Goal: Transaction & Acquisition: Purchase product/service

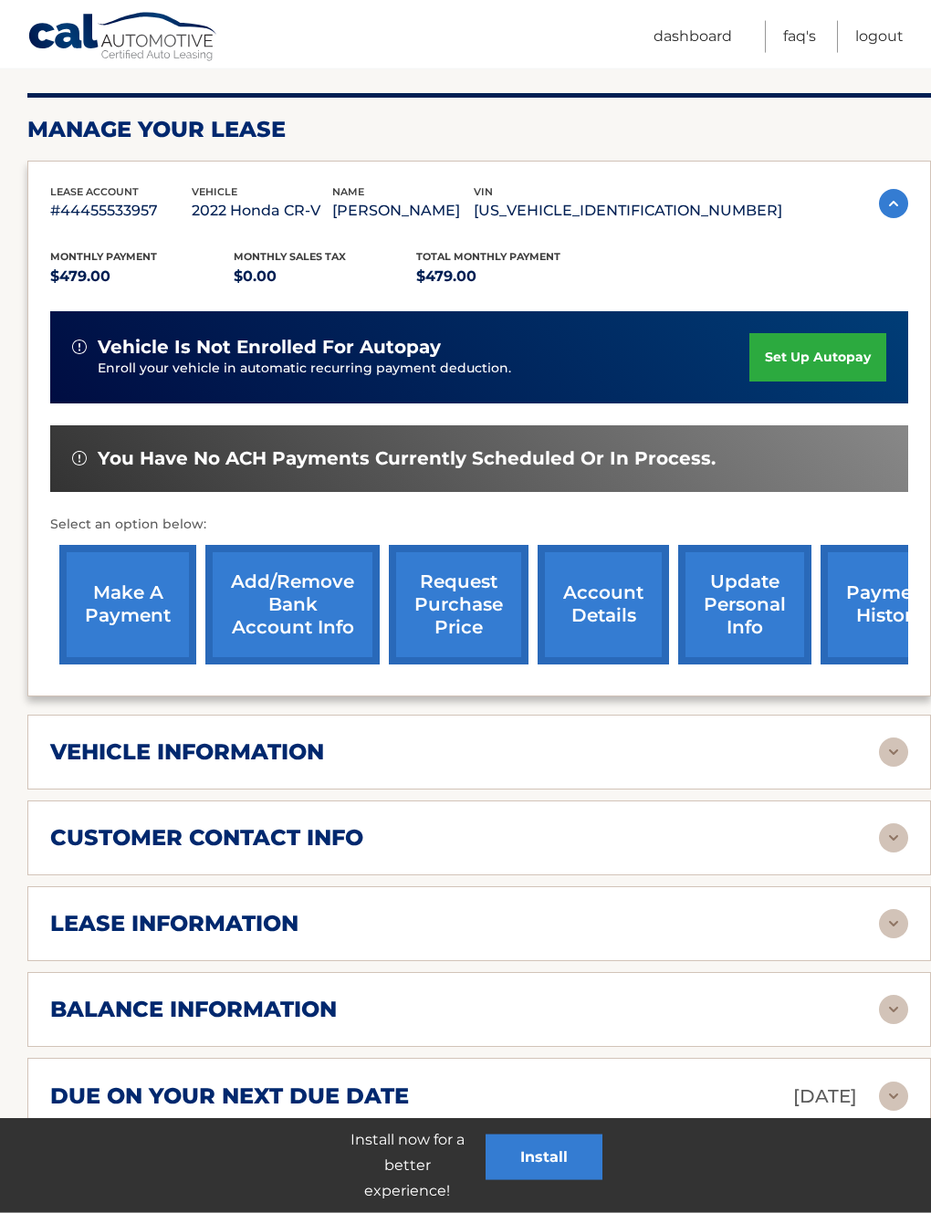
scroll to position [241, 0]
click at [144, 597] on link "make a payment" at bounding box center [127, 605] width 137 height 120
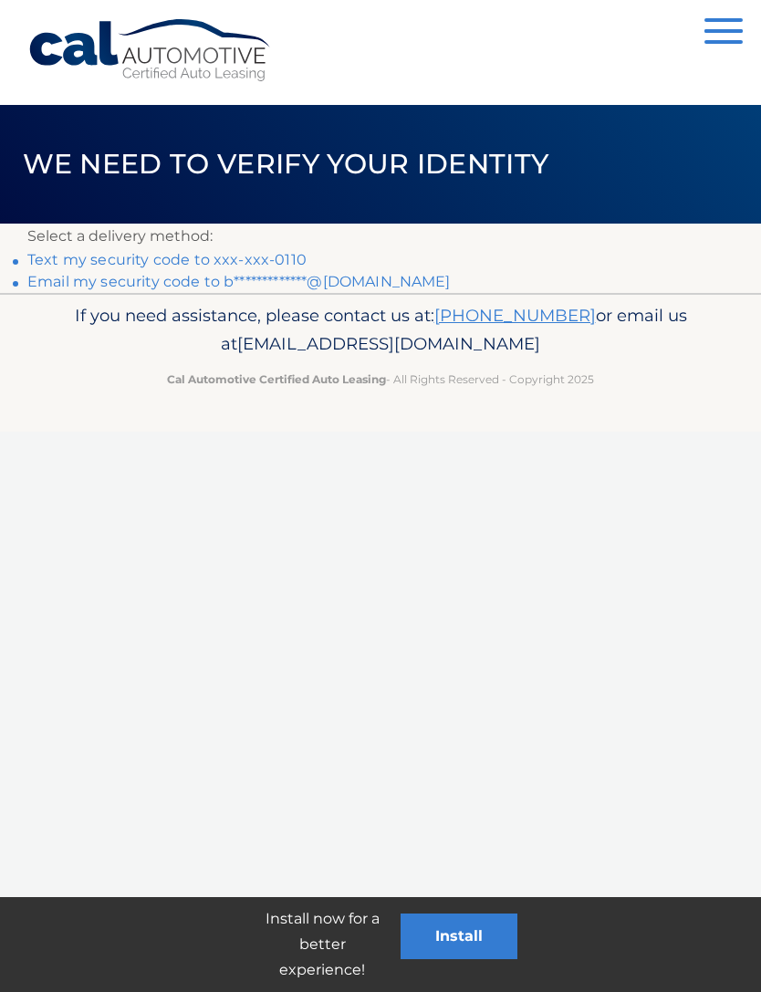
click at [249, 265] on link "Text my security code to xxx-xxx-0110" at bounding box center [166, 259] width 279 height 17
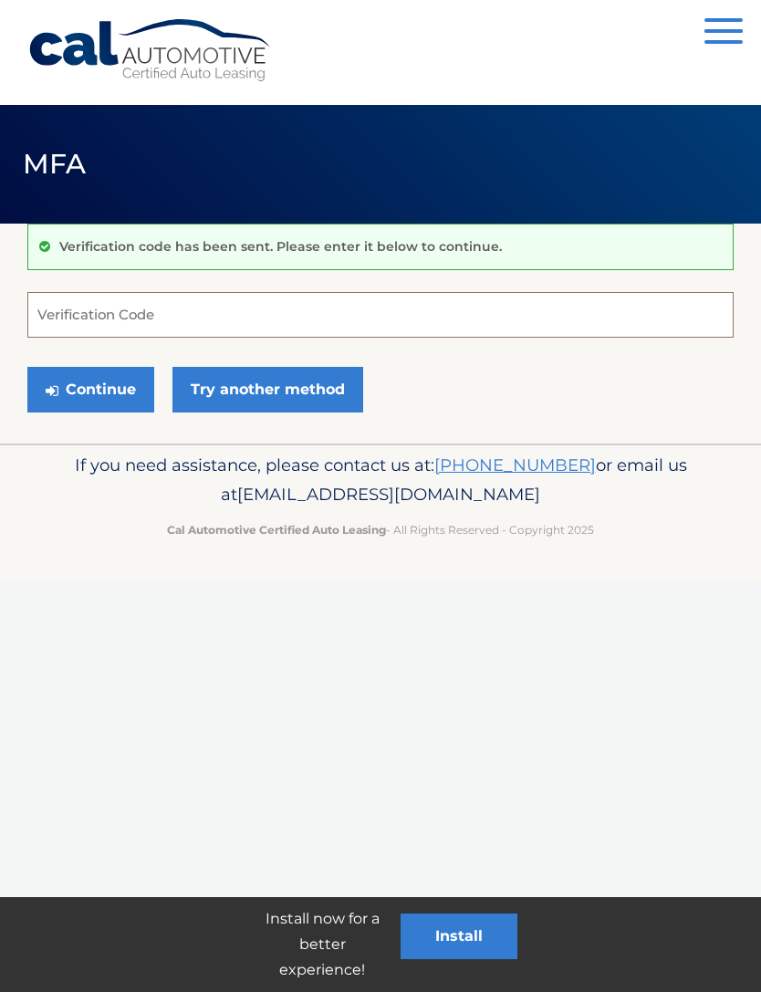
click at [361, 312] on input "Verification Code" at bounding box center [380, 315] width 707 height 46
type input "412748"
click at [90, 389] on button "Continue" at bounding box center [90, 390] width 127 height 46
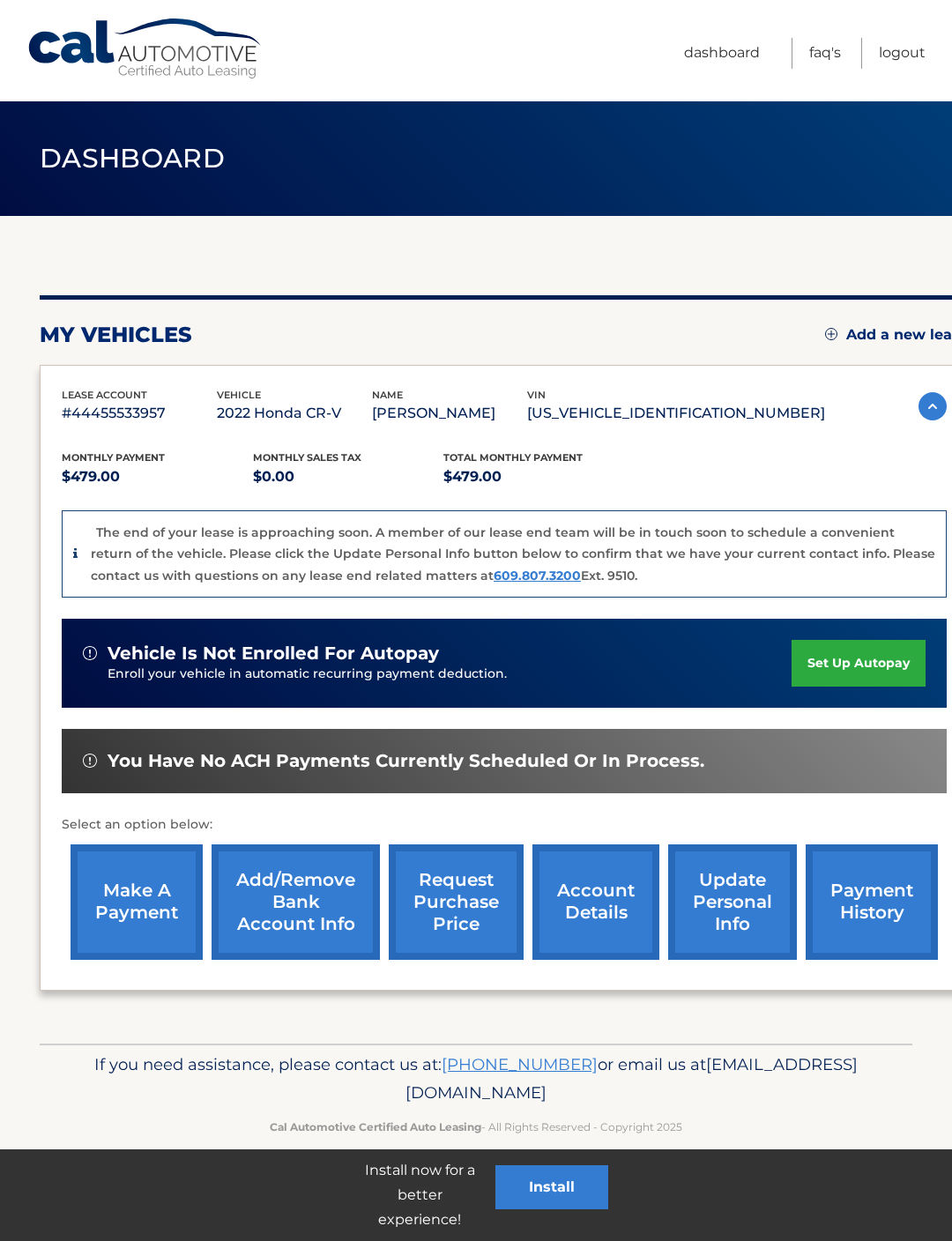
click at [586, 929] on link "account details" at bounding box center [595, 902] width 126 height 116
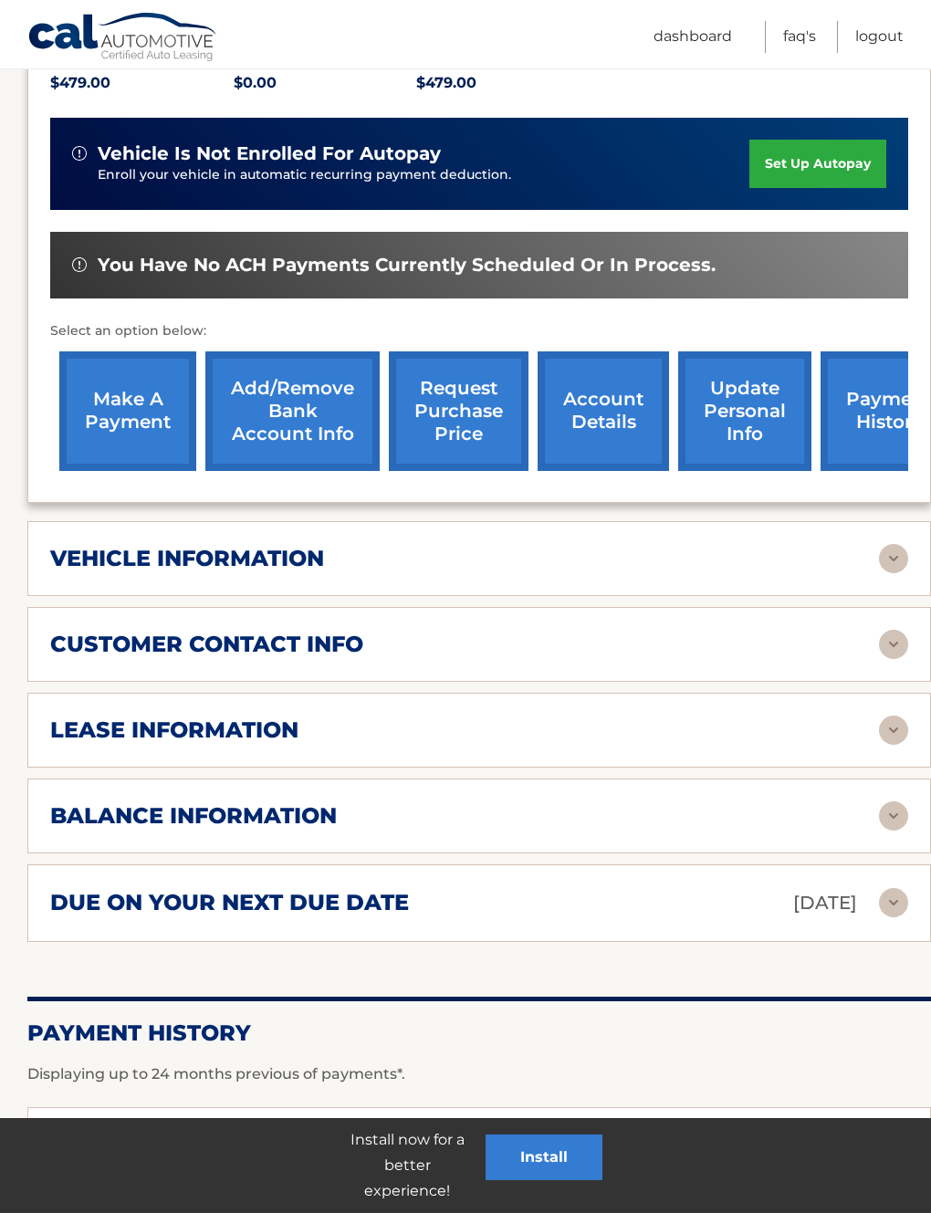
scroll to position [439, 0]
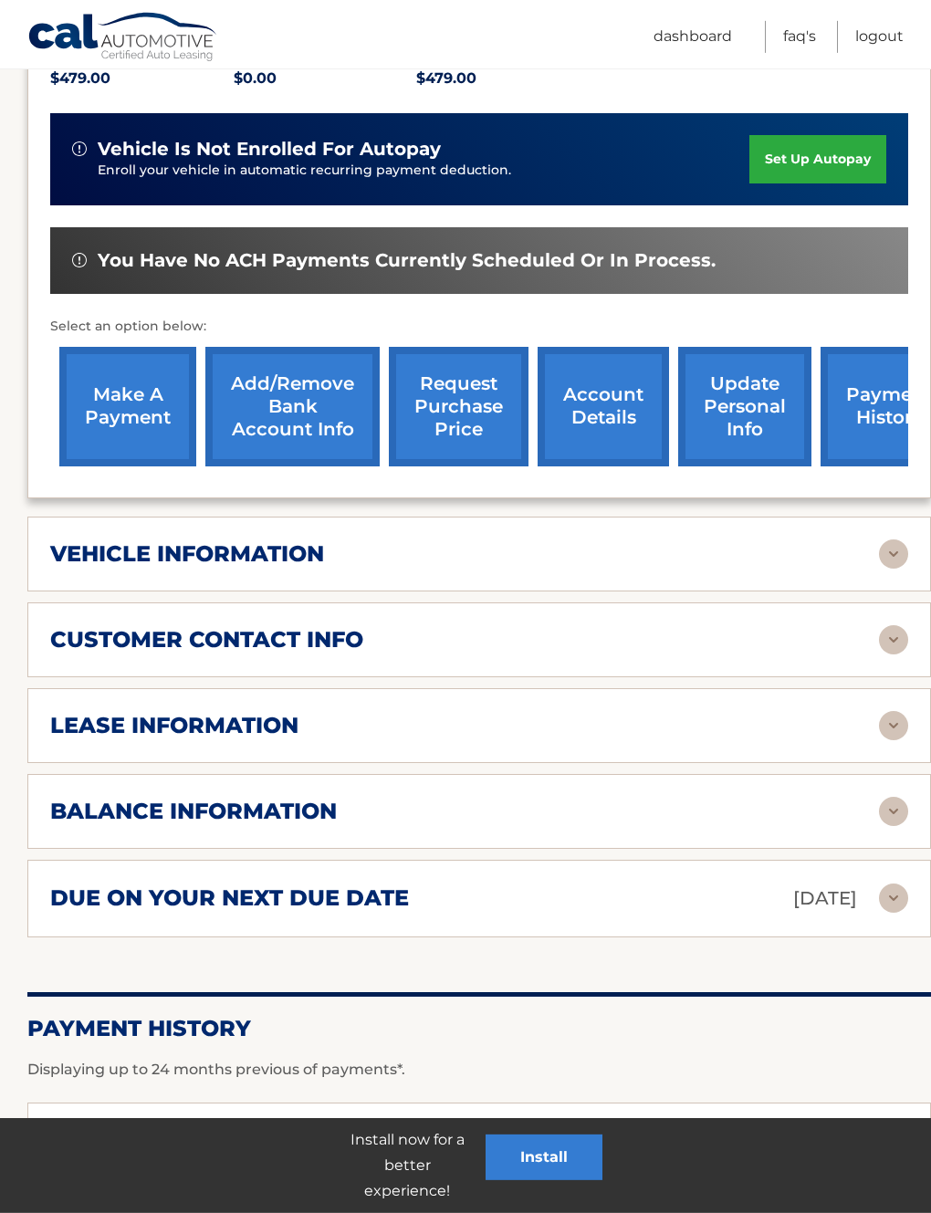
click at [895, 805] on img at bounding box center [893, 811] width 29 height 29
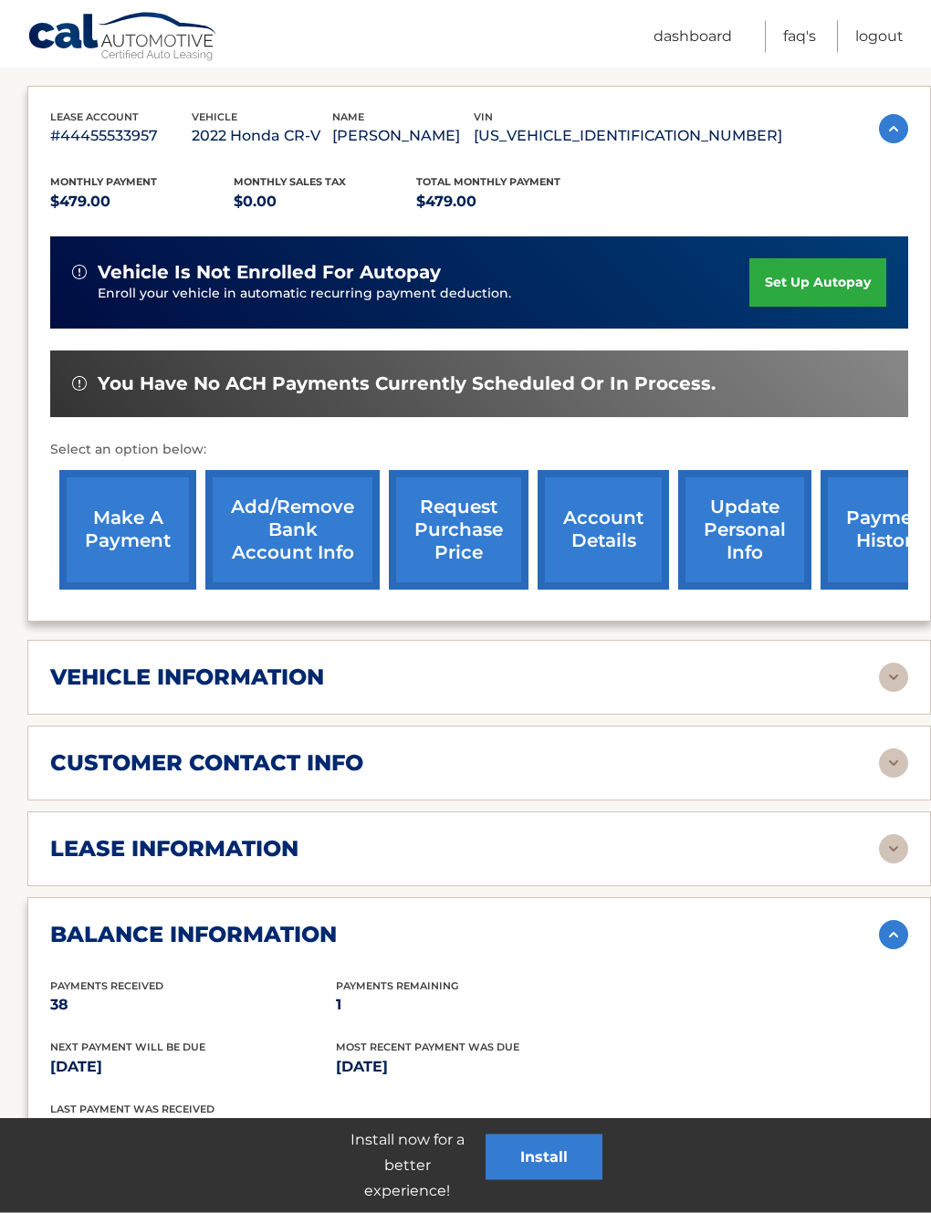
scroll to position [304, 0]
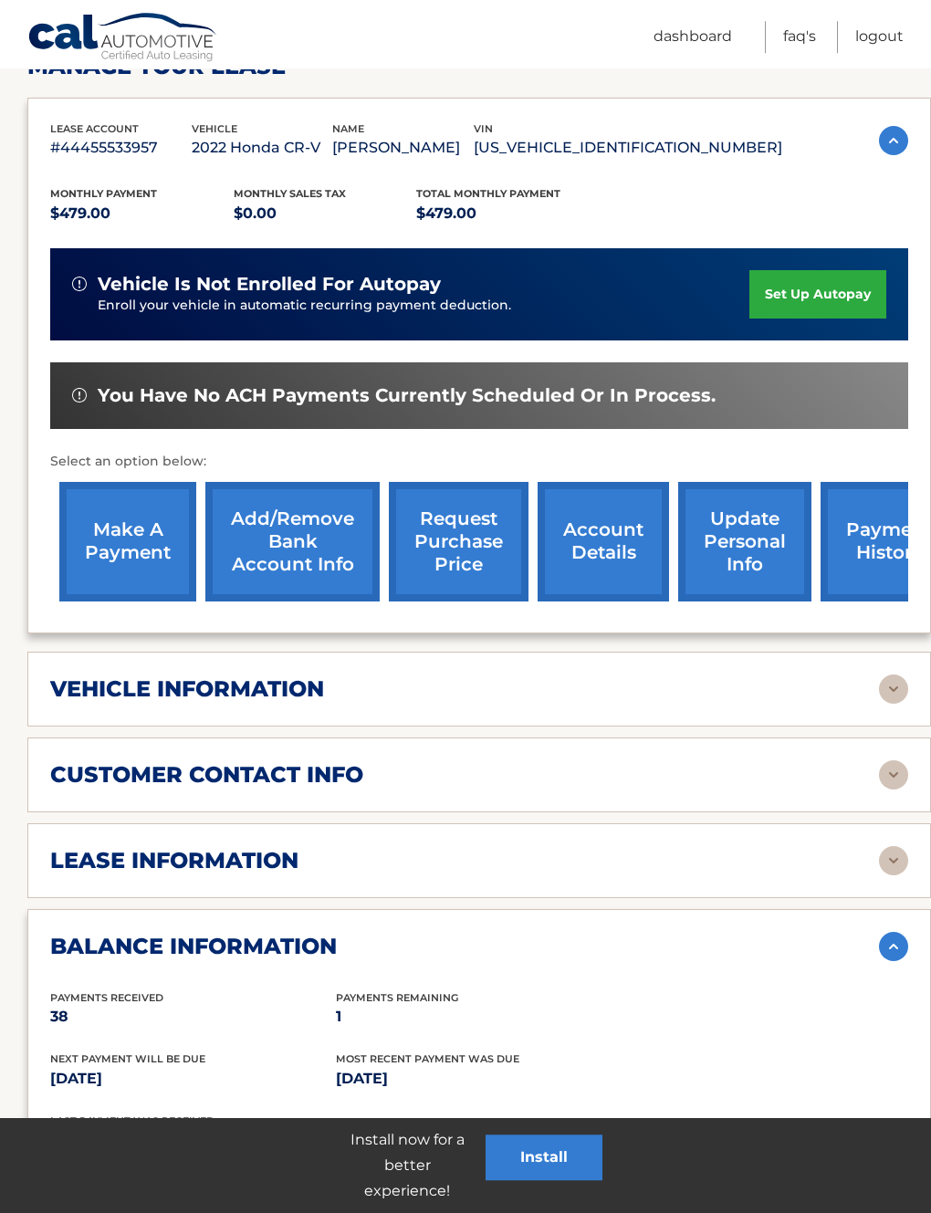
click at [120, 543] on link "make a payment" at bounding box center [127, 542] width 137 height 120
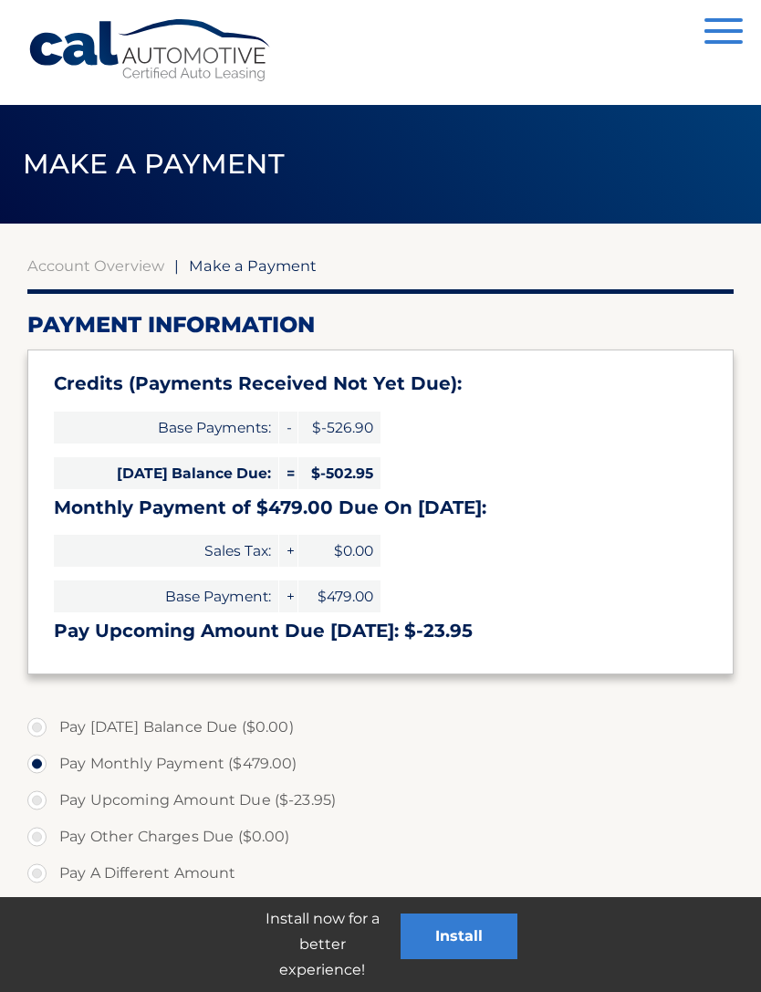
select select "MjRlYjc4OTktOWZjNC00YzNhLThiY2MtZTZlMmIyZDE2MjNi"
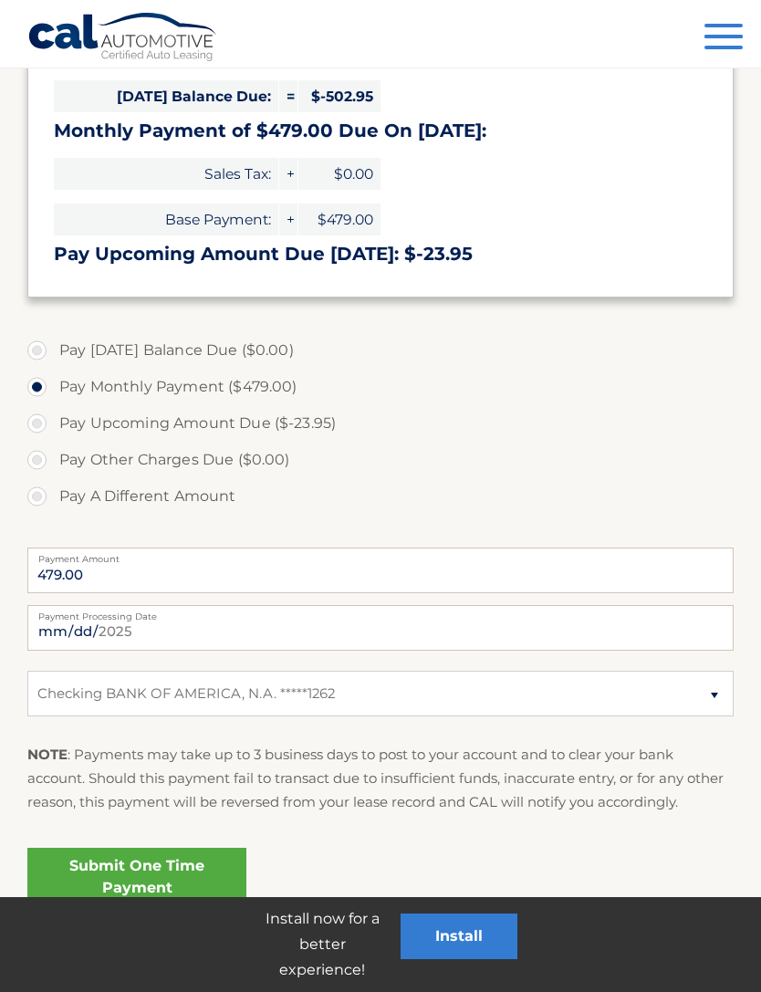
scroll to position [393, 0]
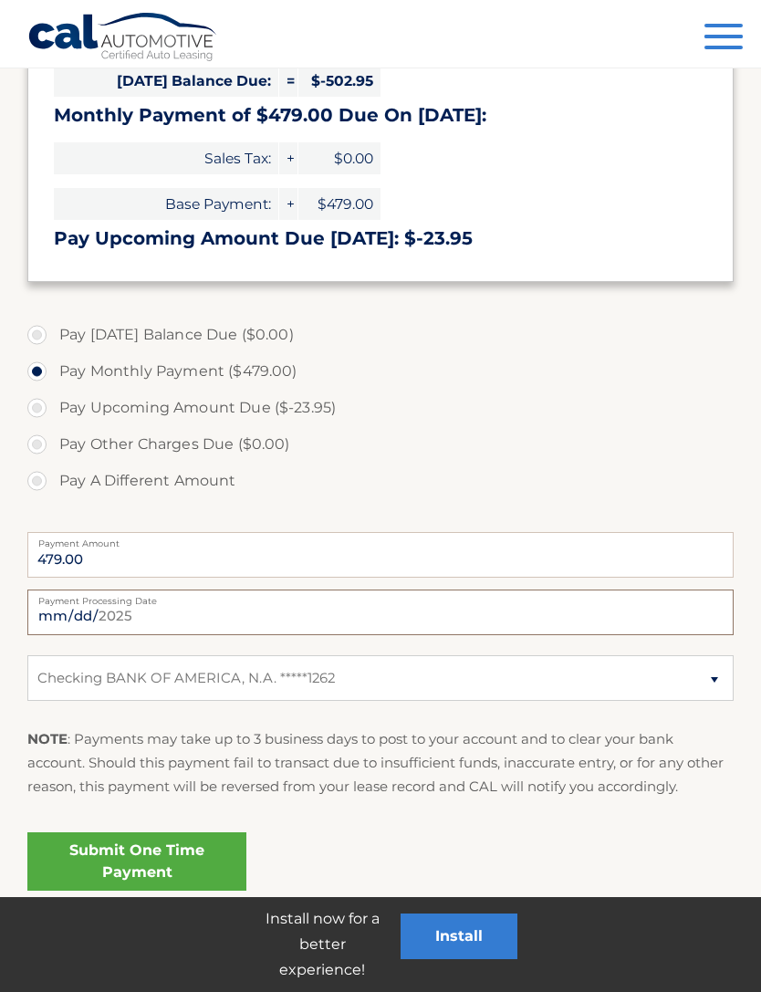
click at [413, 605] on input "2025-10-02" at bounding box center [380, 613] width 707 height 46
type input "2025-10-03"
click at [198, 854] on link "Submit One Time Payment" at bounding box center [136, 861] width 219 height 58
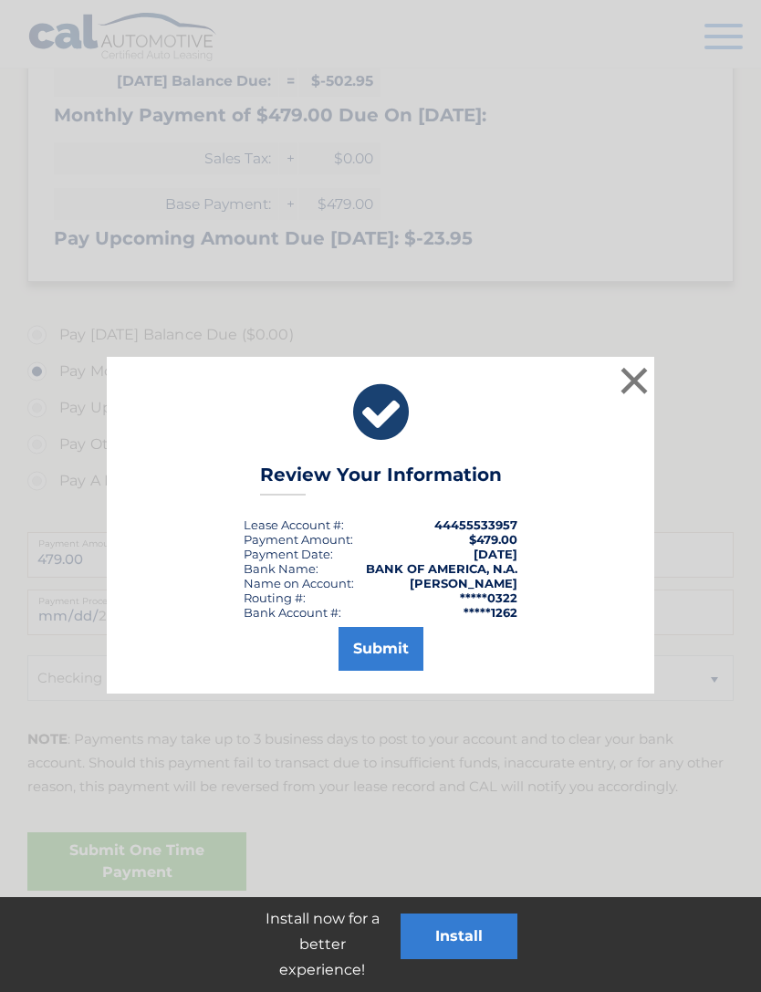
click at [389, 658] on button "Submit" at bounding box center [381, 649] width 85 height 44
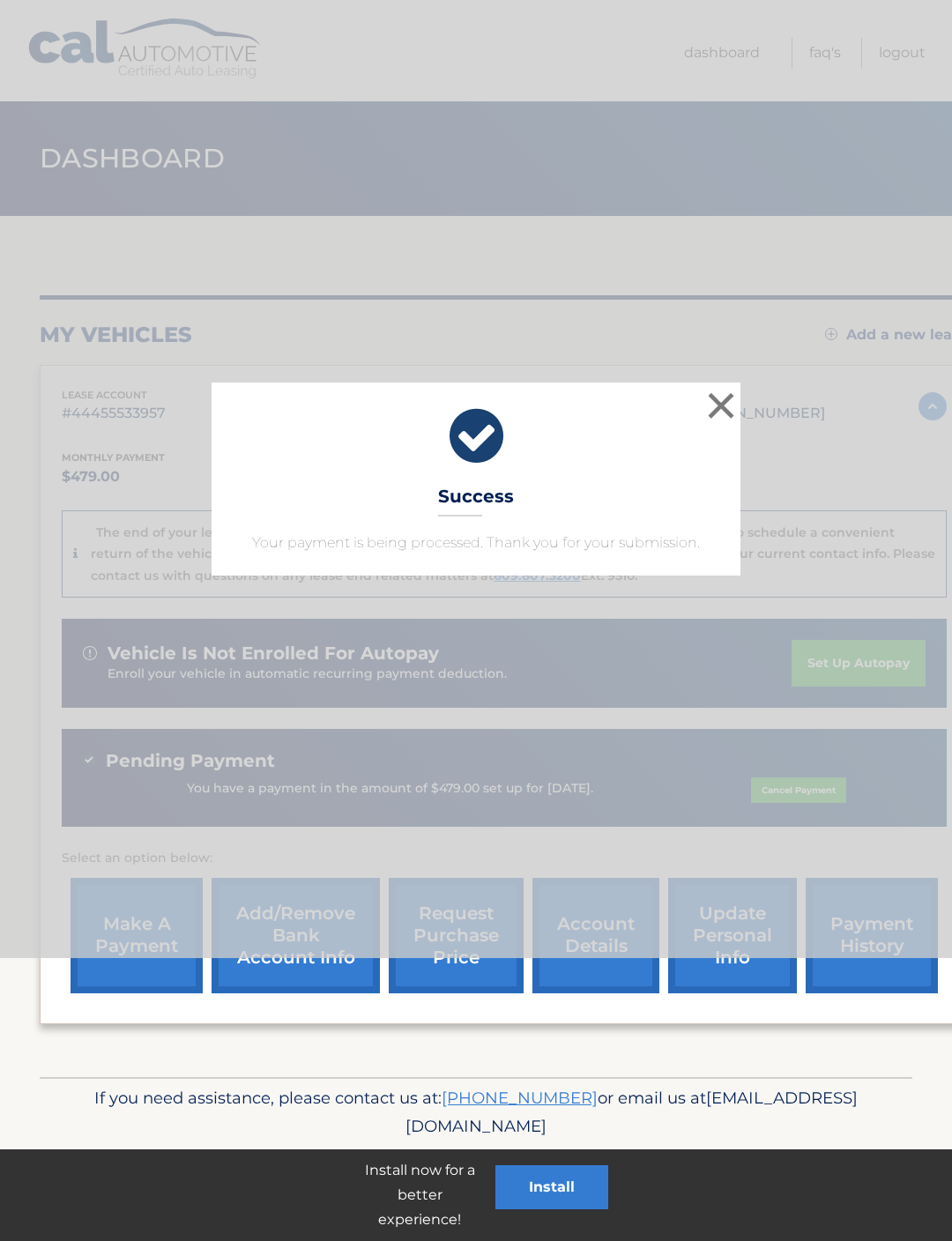
click at [721, 409] on button "×" at bounding box center [720, 406] width 36 height 36
